Goal: Book appointment/travel/reservation

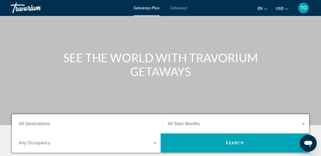
scroll to position [70, 0]
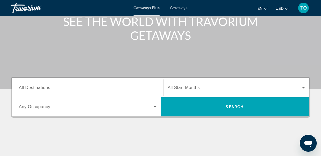
click at [125, 104] on span "Search widget" at bounding box center [86, 107] width 135 height 6
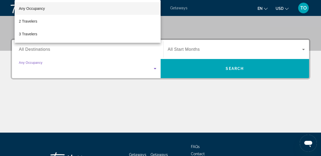
scroll to position [130, 0]
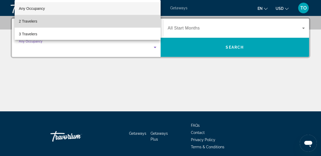
click at [110, 26] on mat-option "2 Travelers" at bounding box center [88, 21] width 146 height 13
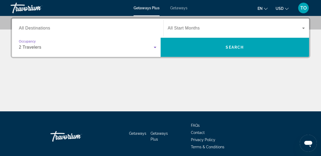
click at [227, 23] on div "Search widget" at bounding box center [236, 28] width 137 height 15
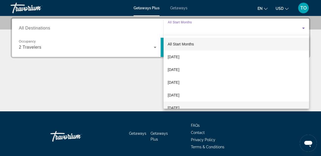
click at [203, 103] on mat-option "[DATE]" at bounding box center [237, 107] width 146 height 13
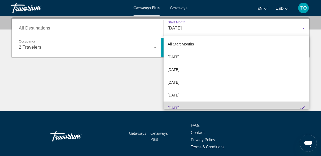
scroll to position [6, 0]
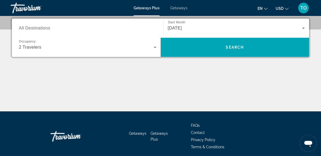
click at [216, 23] on div "[DATE]" at bounding box center [236, 28] width 137 height 15
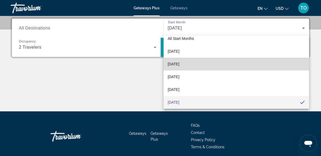
click at [201, 66] on mat-option "[DATE]" at bounding box center [237, 64] width 146 height 13
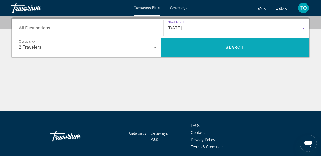
click at [204, 49] on span "Search" at bounding box center [235, 47] width 149 height 13
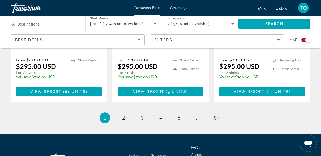
scroll to position [908, 0]
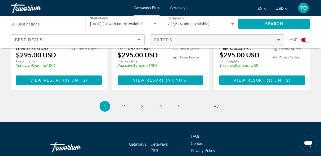
click at [186, 42] on span "Filters" at bounding box center [217, 39] width 134 height 13
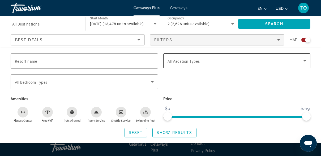
click at [181, 65] on div "Search widget" at bounding box center [237, 60] width 139 height 15
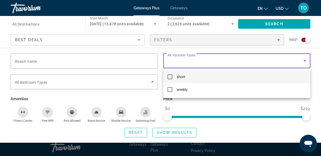
click at [141, 92] on div at bounding box center [160, 78] width 321 height 156
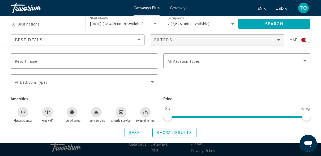
scroll to position [913, 0]
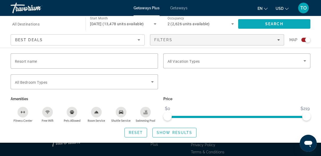
click at [249, 26] on span "Search" at bounding box center [274, 24] width 72 height 13
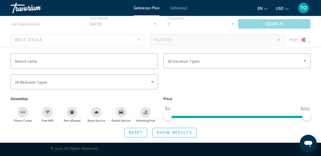
scroll to position [0, 0]
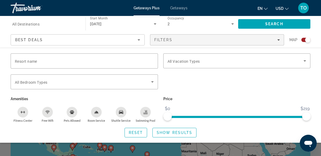
click at [206, 147] on div "Search widget" at bounding box center [160, 118] width 321 height 76
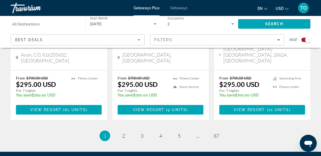
scroll to position [907, 0]
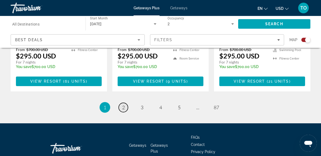
click at [123, 104] on span "2" at bounding box center [123, 107] width 3 height 6
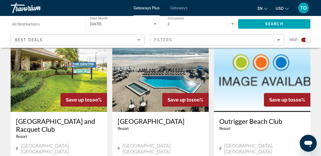
scroll to position [596, 0]
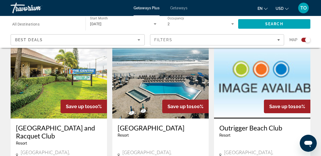
click at [139, 97] on img "Main content" at bounding box center [160, 75] width 96 height 85
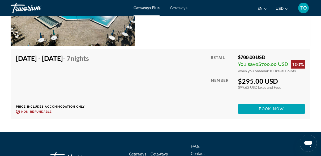
scroll to position [1003, 0]
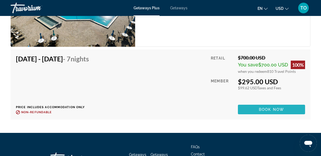
click at [247, 107] on span "Main content" at bounding box center [271, 109] width 67 height 13
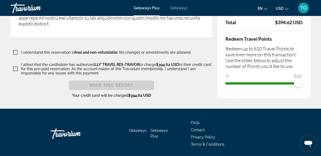
scroll to position [985, 0]
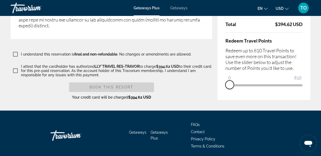
drag, startPoint x: 297, startPoint y: 92, endPoint x: 228, endPoint y: 87, distance: 69.0
click at [228, 87] on span "ngx-slider" at bounding box center [229, 84] width 8 height 8
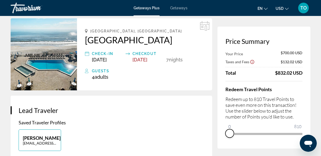
scroll to position [0, 0]
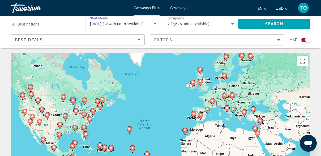
click at [103, 25] on span "[DATE] (13,478 units available)" at bounding box center [117, 24] width 54 height 4
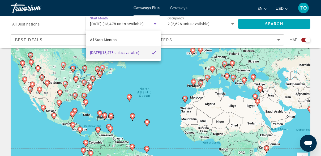
scroll to position [32, 0]
click at [99, 114] on div at bounding box center [160, 78] width 321 height 156
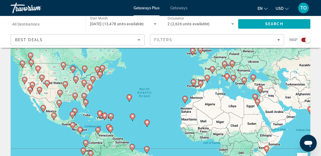
click at [99, 114] on image "Main content" at bounding box center [99, 113] width 3 height 3
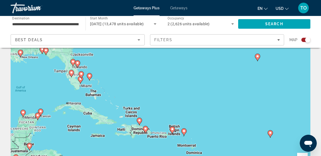
drag, startPoint x: 100, startPoint y: 114, endPoint x: 78, endPoint y: 138, distance: 32.9
click at [78, 138] on div "To activate drag with keyboard, press Alt + Enter. Once in keyboard drag state,…" at bounding box center [161, 100] width 300 height 159
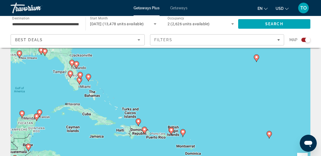
click at [89, 79] on icon "Main content" at bounding box center [88, 77] width 5 height 7
type input "**********"
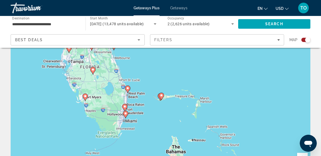
click at [162, 97] on icon "Main content" at bounding box center [161, 96] width 5 height 7
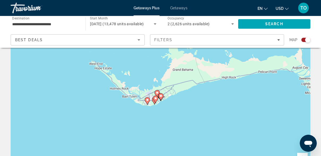
click at [157, 91] on image "Main content" at bounding box center [157, 92] width 3 height 3
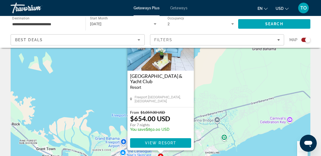
scroll to position [46, 0]
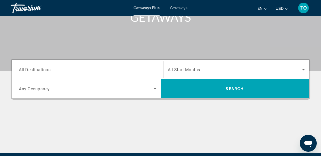
scroll to position [89, 0]
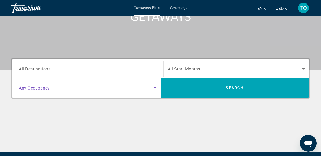
click at [156, 87] on icon "Search widget" at bounding box center [155, 88] width 6 height 6
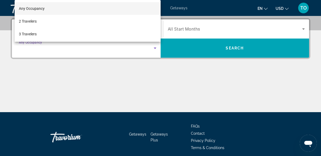
scroll to position [130, 0]
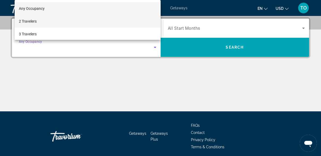
click at [148, 24] on mat-option "2 Travelers" at bounding box center [88, 21] width 146 height 13
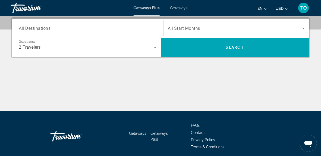
click at [192, 31] on span "All Start Months" at bounding box center [184, 28] width 32 height 5
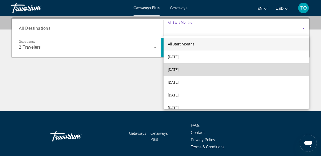
click at [179, 70] on span "[DATE]" at bounding box center [173, 69] width 11 height 6
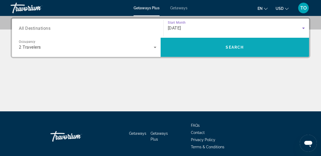
click at [182, 50] on span "Search" at bounding box center [235, 47] width 149 height 13
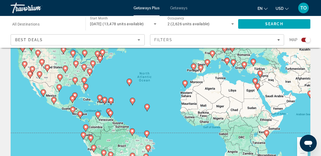
scroll to position [42, 0]
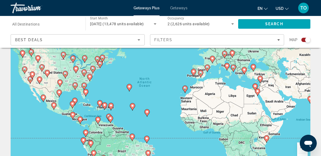
click at [92, 70] on image "Main content" at bounding box center [92, 68] width 3 height 3
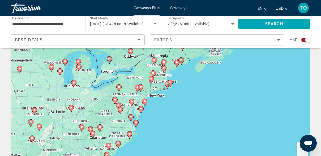
click at [130, 102] on image "Main content" at bounding box center [131, 101] width 3 height 3
type input "**********"
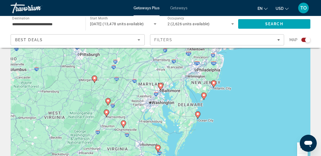
click at [160, 86] on image "Main content" at bounding box center [160, 85] width 3 height 3
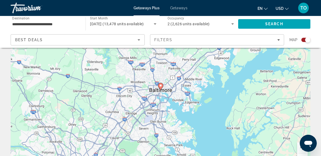
click at [160, 86] on image "Main content" at bounding box center [160, 85] width 3 height 3
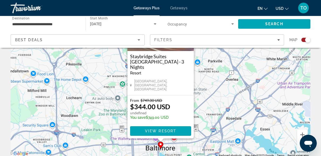
scroll to position [55, 0]
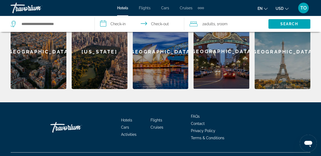
scroll to position [195, 0]
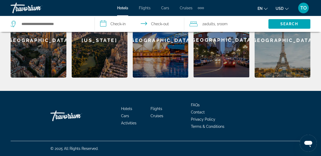
click at [202, 7] on div "Extra navigation items" at bounding box center [201, 8] width 6 height 8
click at [196, 16] on span "Activities" at bounding box center [191, 18] width 15 height 4
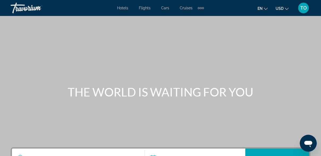
click at [303, 10] on span "TO" at bounding box center [303, 7] width 7 height 5
